Goal: Information Seeking & Learning: Get advice/opinions

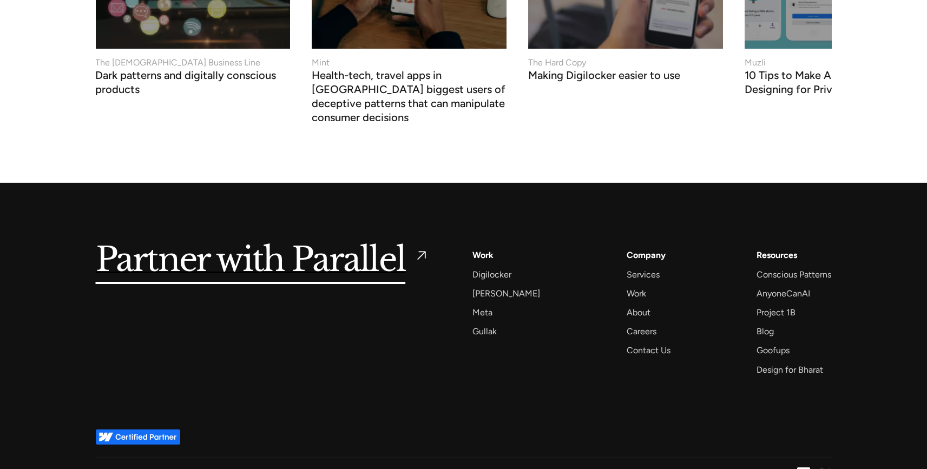
scroll to position [4180, 0]
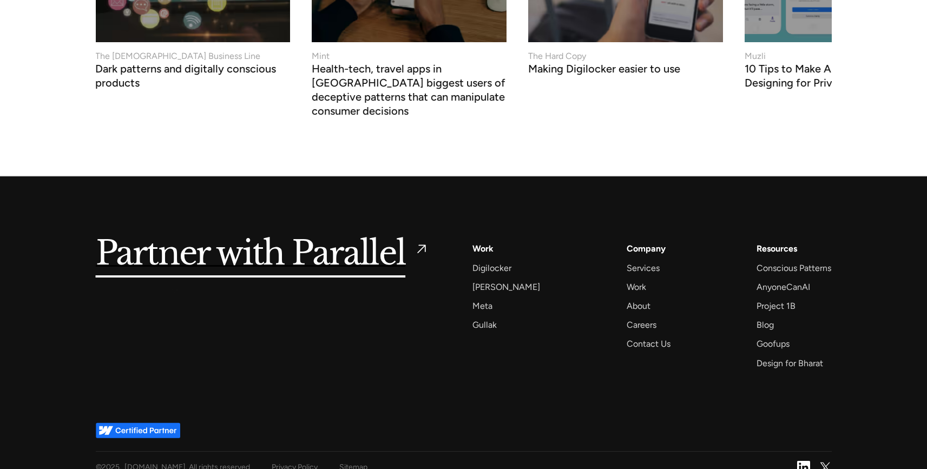
click at [174, 290] on div "Partner with Parallel Services AI Design Sprint Design Sprint UX Design ProdUX …" at bounding box center [464, 305] width 736 height 129
click at [626, 336] on div "Contact Us" at bounding box center [648, 343] width 44 height 15
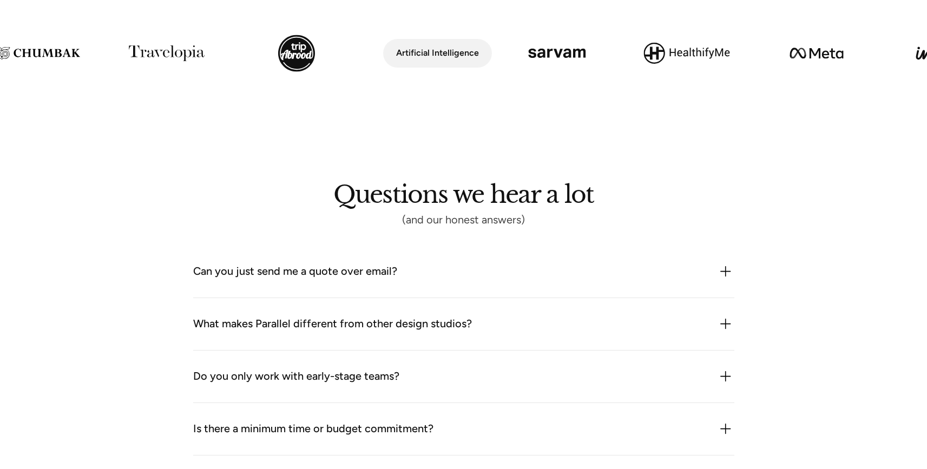
scroll to position [1211, 0]
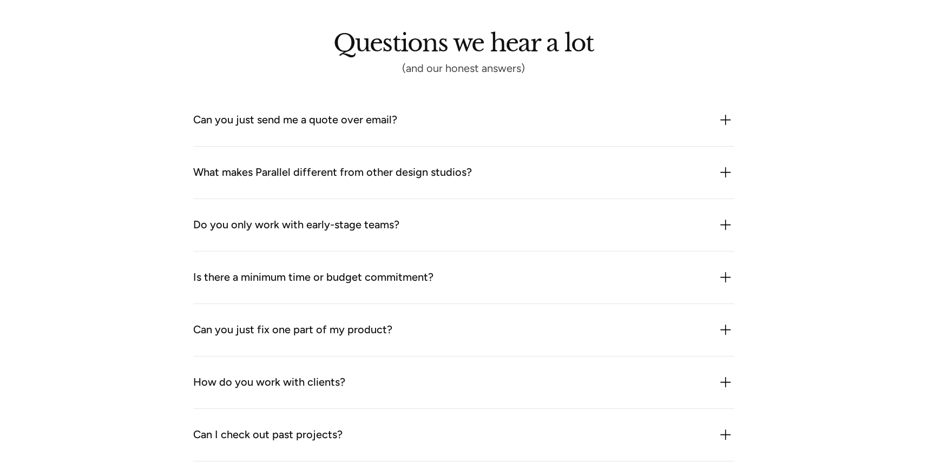
click at [266, 113] on div "Can you just send me a quote over email?" at bounding box center [295, 119] width 204 height 17
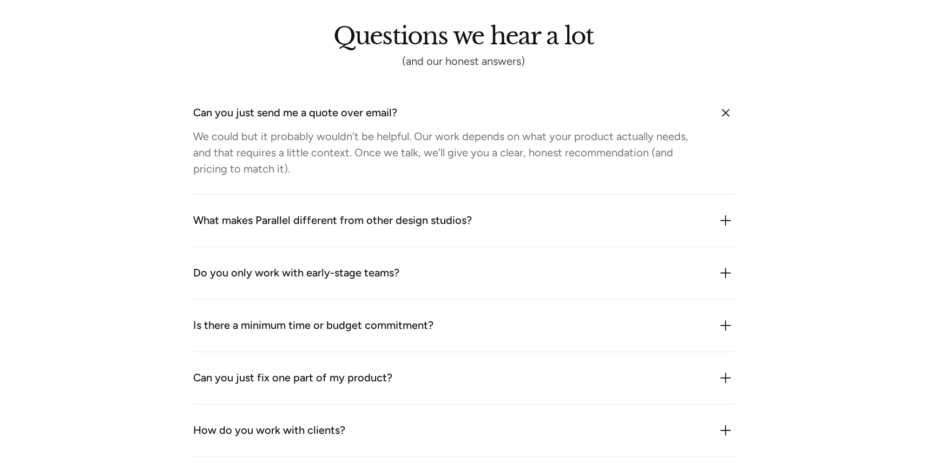
scroll to position [1261, 0]
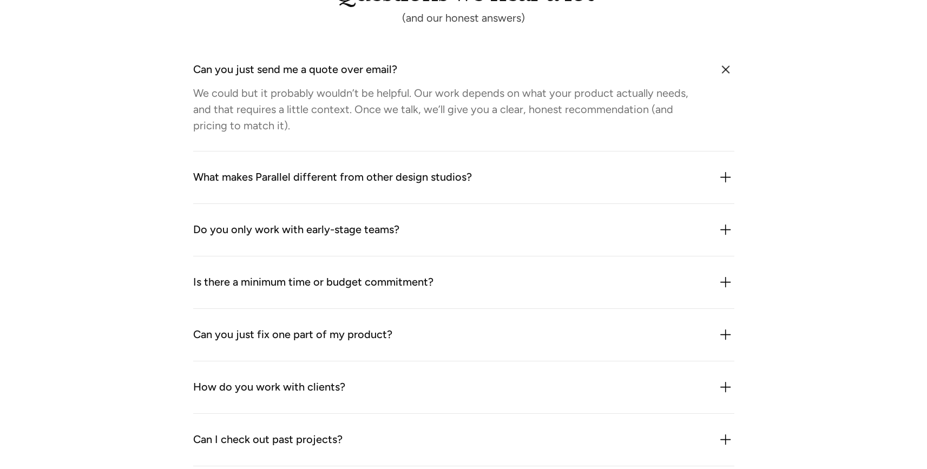
click at [236, 192] on div "What makes Parallel different from other design studios? We combine product thi…" at bounding box center [463, 177] width 541 height 52
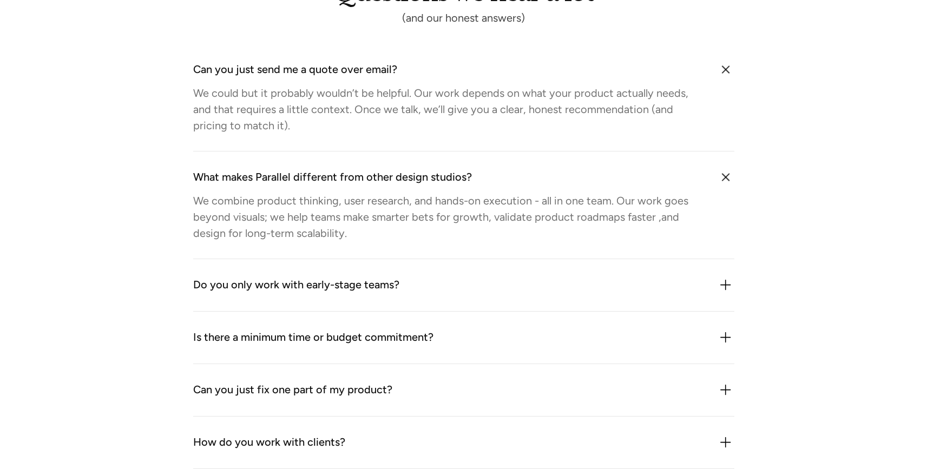
drag, startPoint x: 174, startPoint y: 147, endPoint x: 91, endPoint y: 9, distance: 161.3
click at [174, 147] on div "Questions we hear a lot (and our honest answers) Can you just send me a quote o…" at bounding box center [464, 304] width 736 height 641
